Goal: Task Accomplishment & Management: Manage account settings

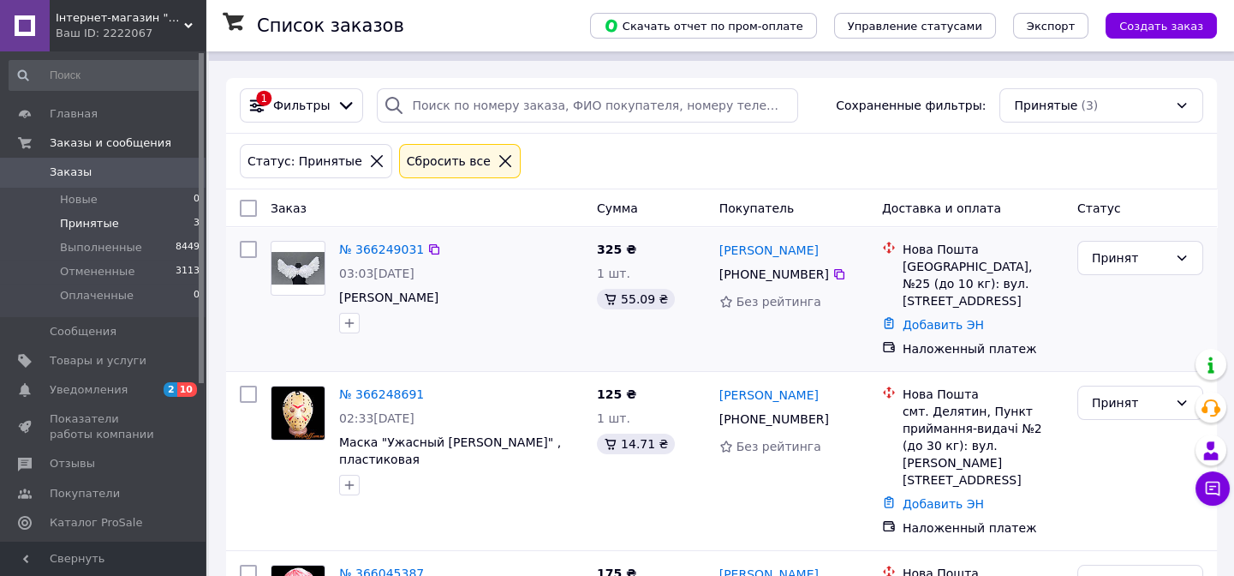
scroll to position [140, 0]
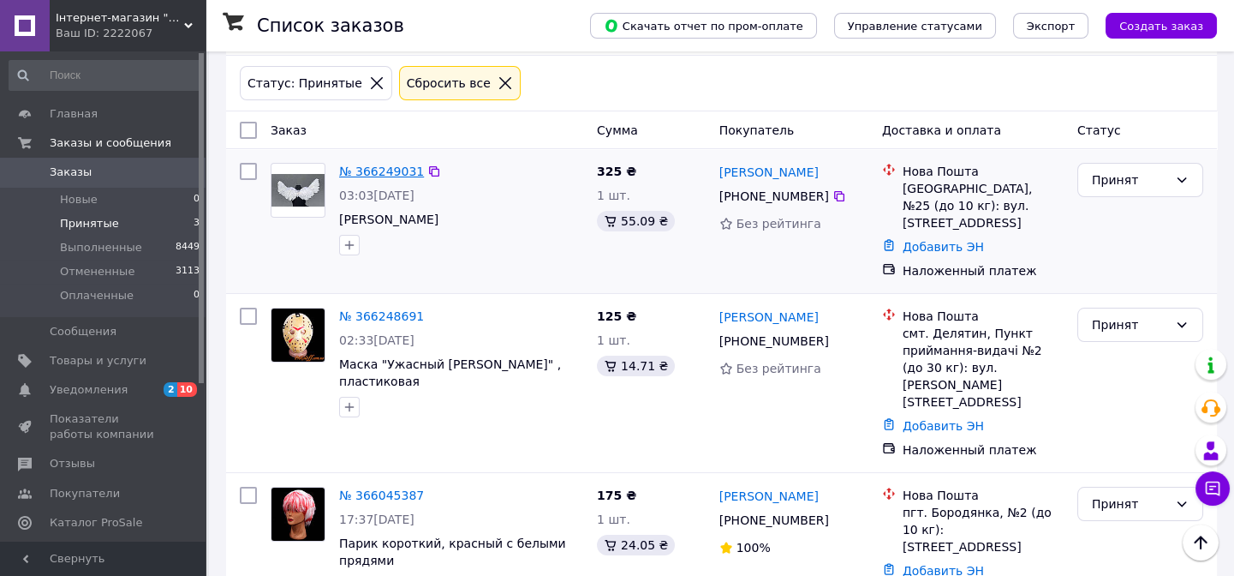
click at [360, 170] on link "№ 366249031" at bounding box center [381, 171] width 85 height 14
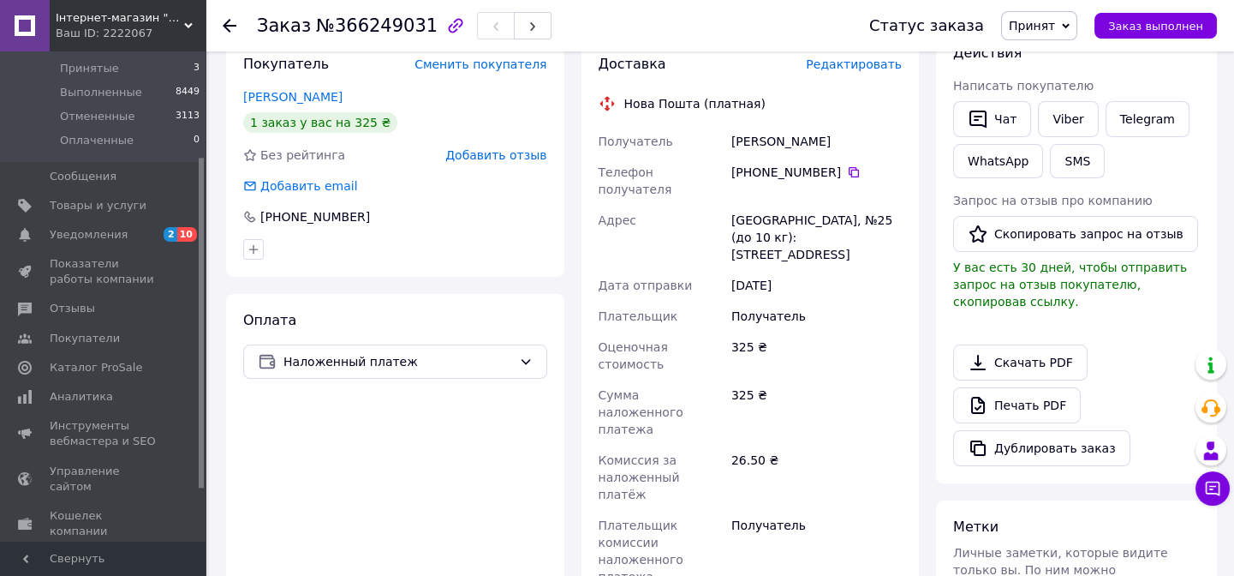
scroll to position [467, 0]
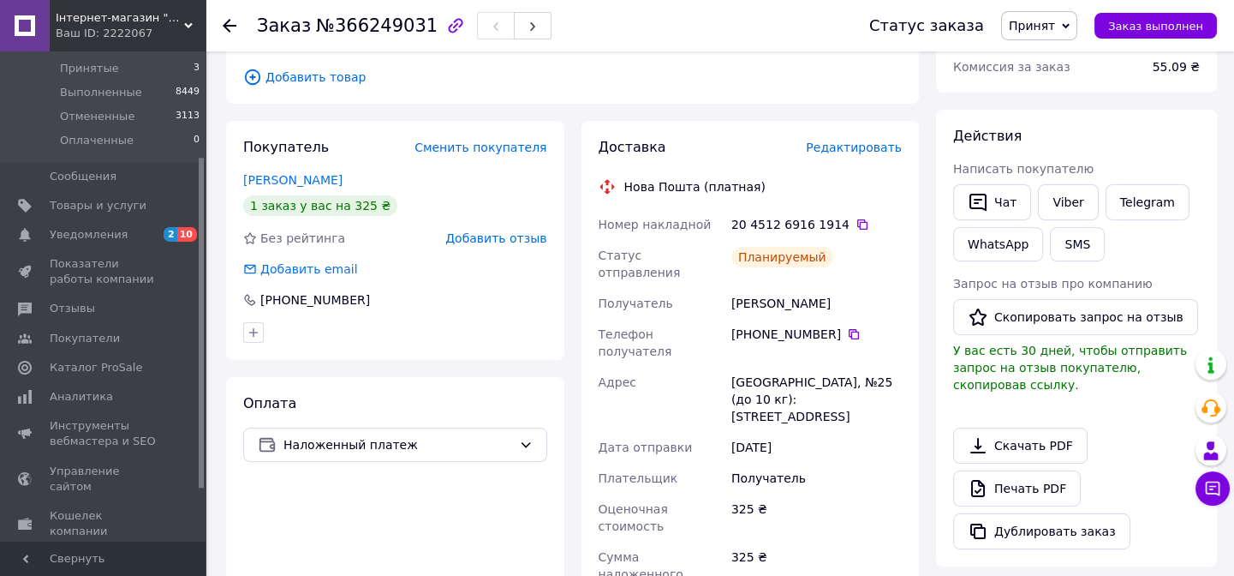
scroll to position [233, 0]
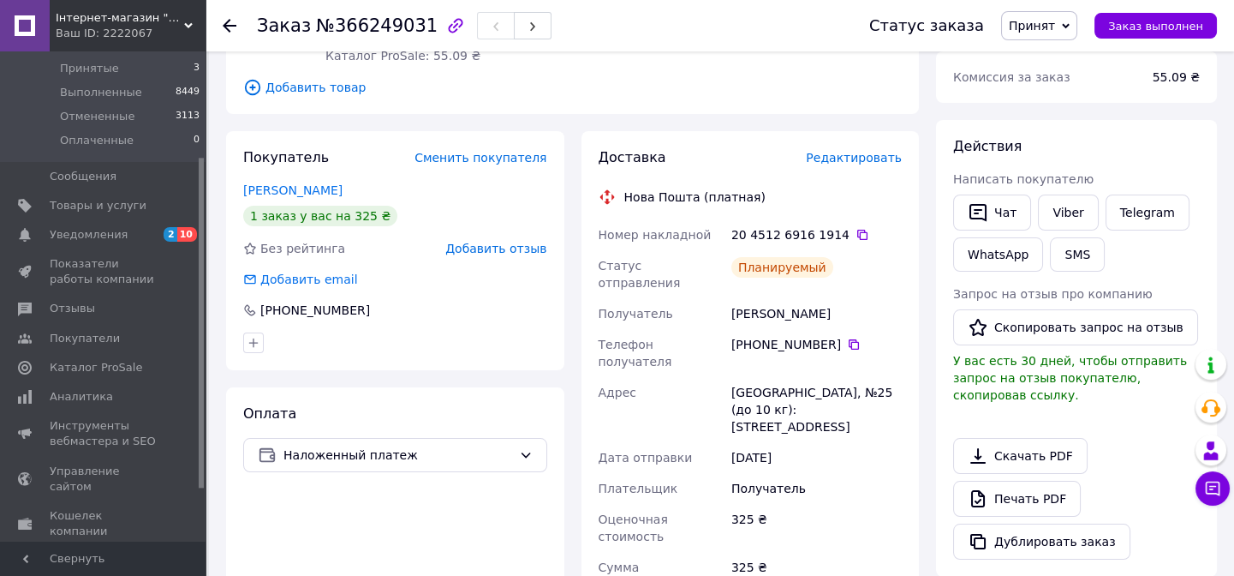
click at [1042, 22] on span "Принят" at bounding box center [1032, 26] width 46 height 14
click at [77, 65] on span "Принятые" at bounding box center [89, 68] width 59 height 15
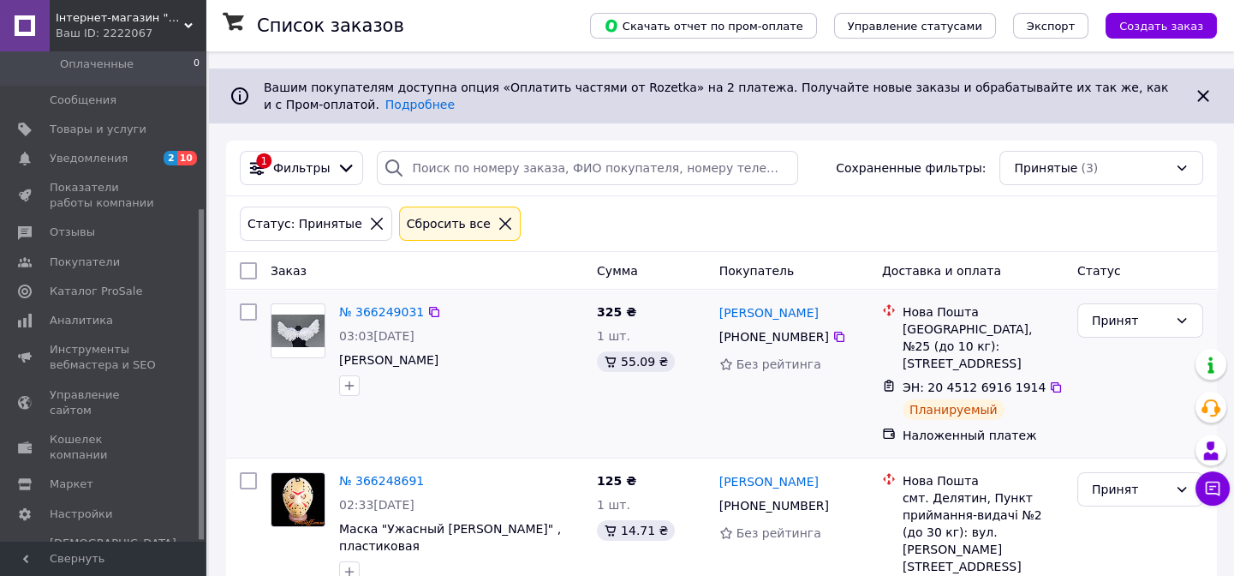
scroll to position [164, 0]
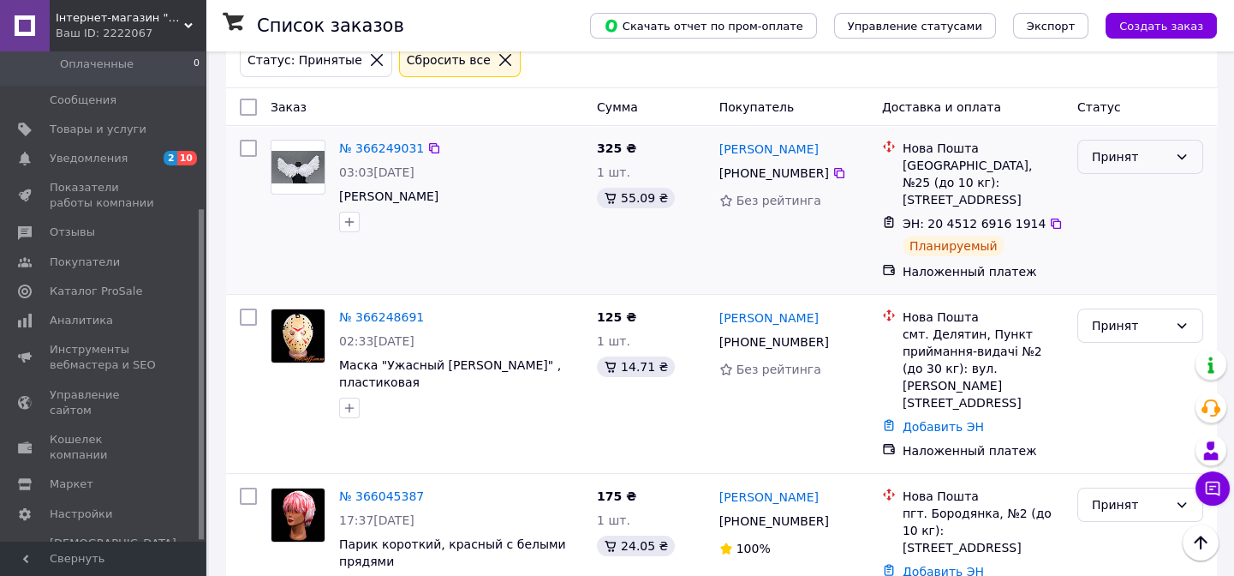
click at [1134, 163] on div "Принят" at bounding box center [1130, 156] width 76 height 19
click at [1122, 196] on li "Выполнен" at bounding box center [1140, 192] width 124 height 31
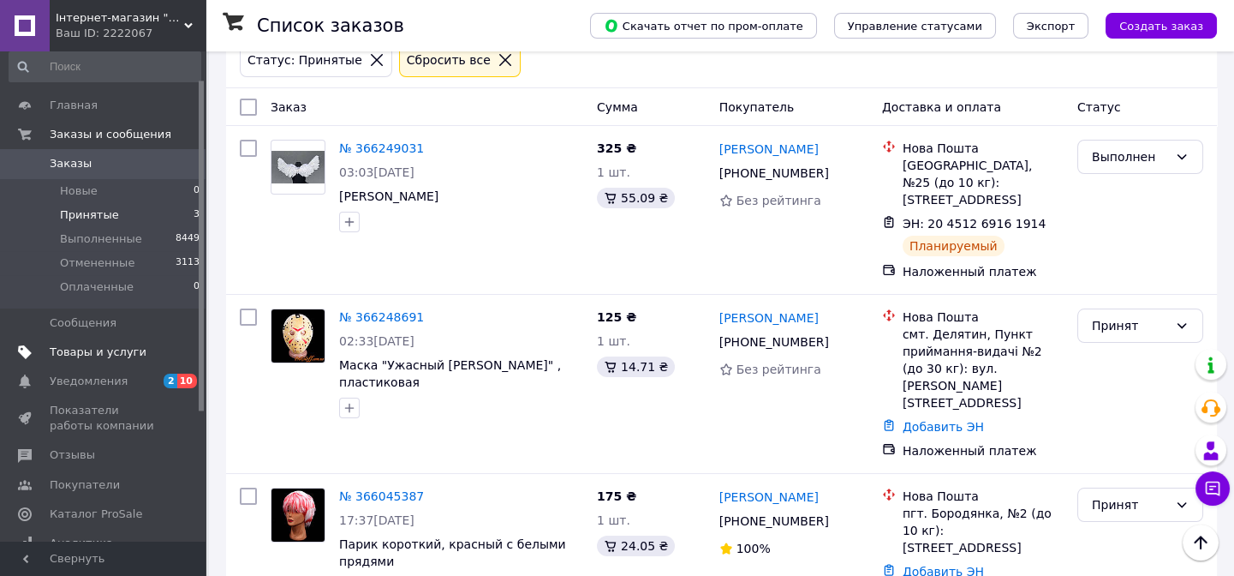
scroll to position [0, 0]
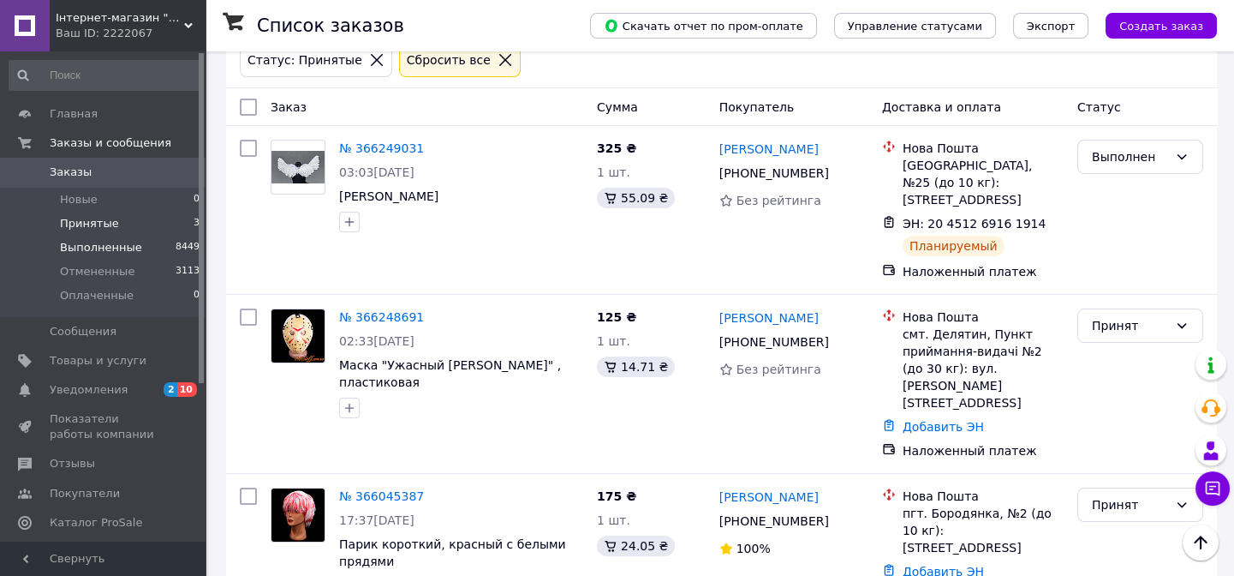
click at [73, 242] on span "Выполненные" at bounding box center [101, 247] width 82 height 15
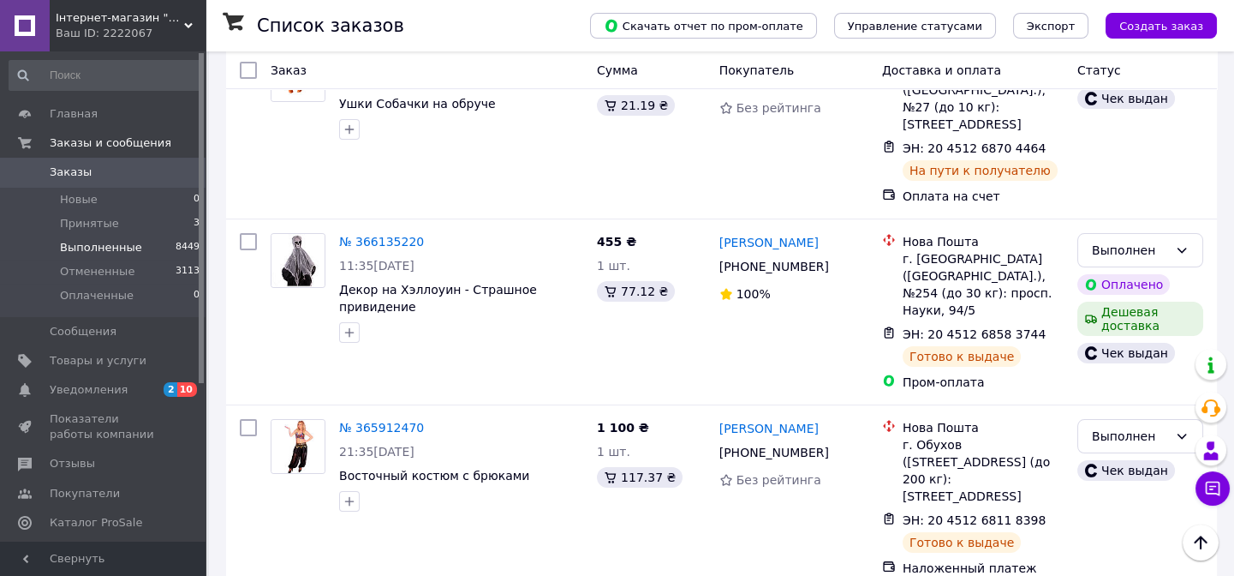
scroll to position [311, 0]
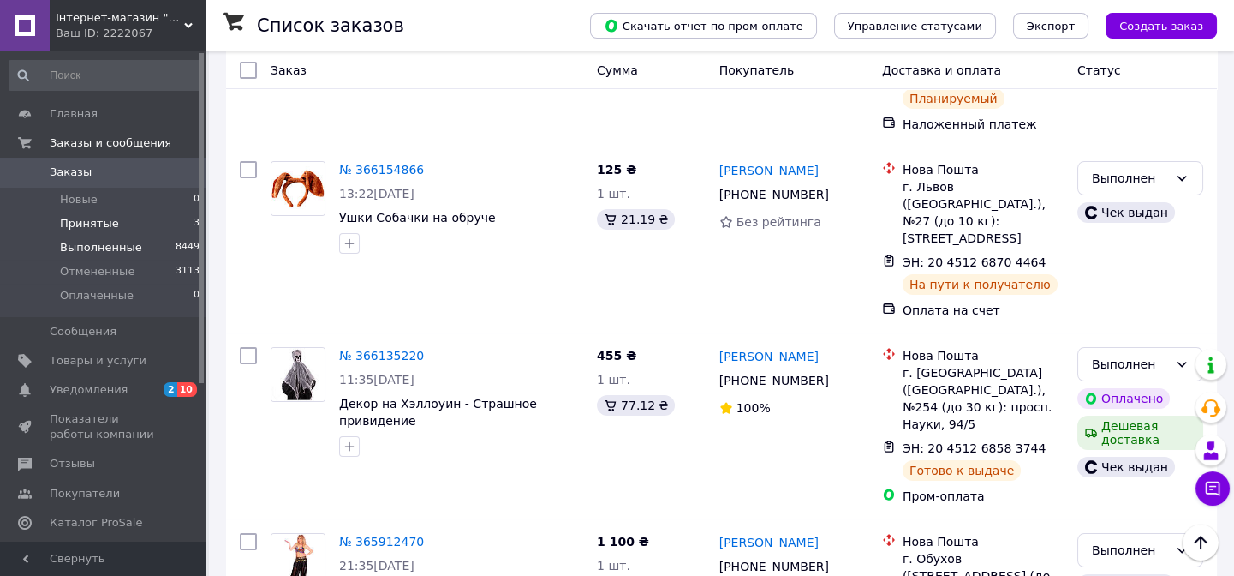
click at [77, 223] on span "Принятые" at bounding box center [89, 223] width 59 height 15
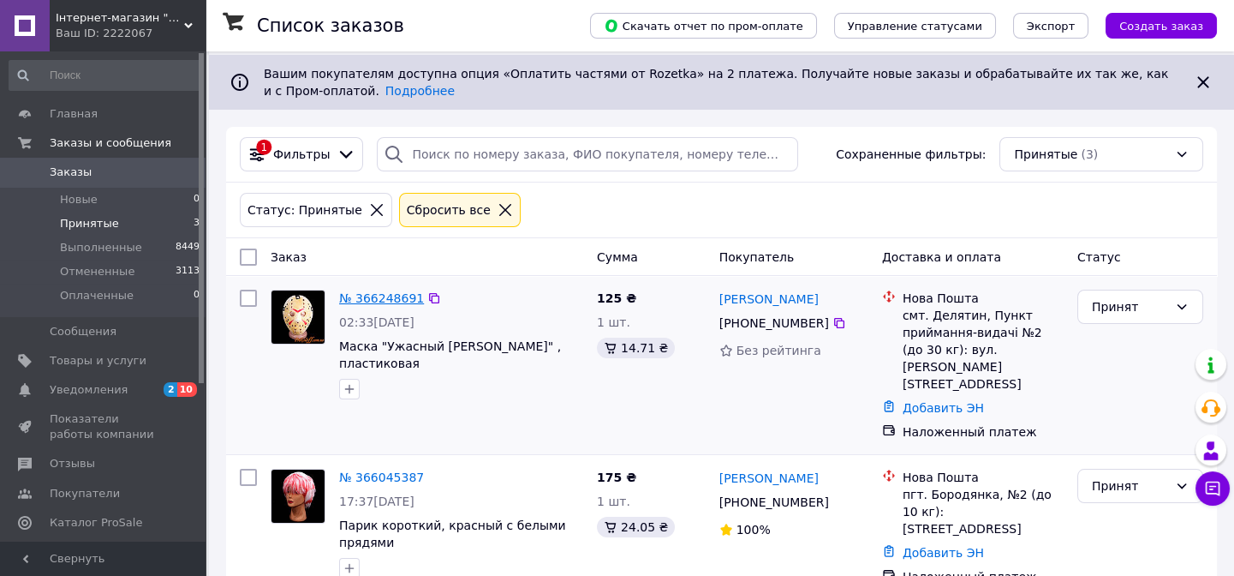
scroll to position [17, 0]
